Goal: Task Accomplishment & Management: Complete application form

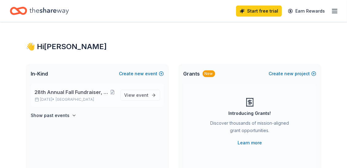
click at [77, 89] on span "28th Annual Fall Fundraiser, Murder Mystery Luncheon and Auction" at bounding box center [72, 91] width 75 height 7
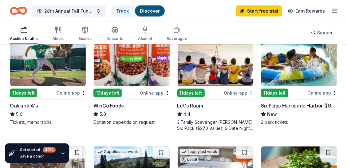
scroll to position [443, 0]
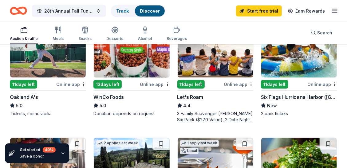
click at [311, 100] on div "Six Flags Hurricane Harbor ([GEOGRAPHIC_DATA])" at bounding box center [299, 96] width 76 height 7
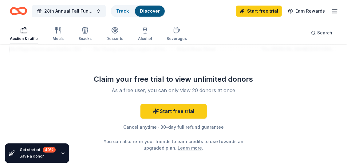
scroll to position [751, 0]
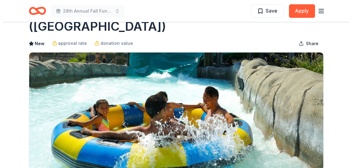
scroll to position [102, 0]
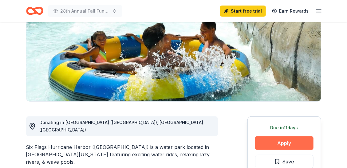
click at [291, 136] on button "Apply" at bounding box center [284, 143] width 58 height 14
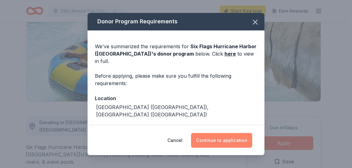
click at [240, 139] on button "Continue to application" at bounding box center [221, 140] width 61 height 15
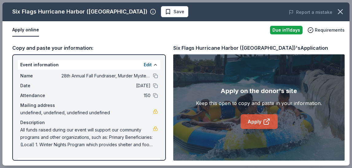
click at [268, 118] on icon at bounding box center [266, 121] width 7 height 7
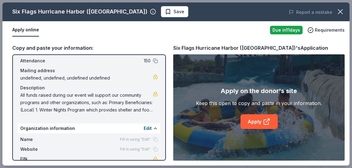
scroll to position [62, 0]
